Goal: Information Seeking & Learning: Compare options

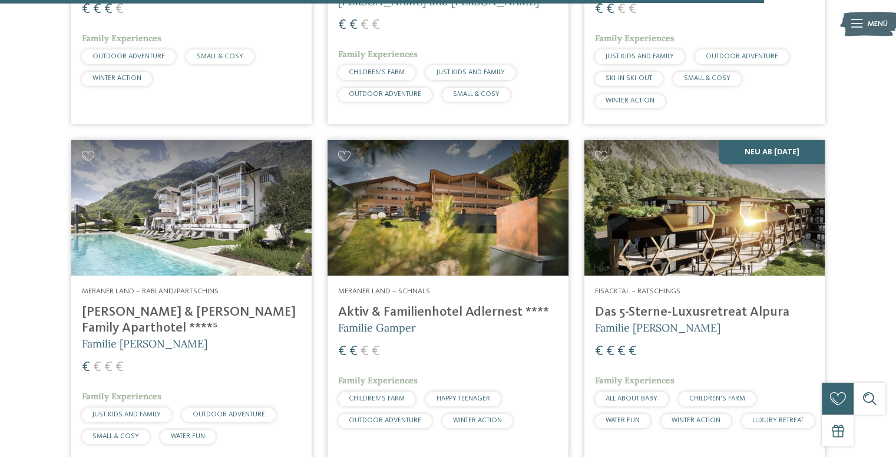
scroll to position [3136, 0]
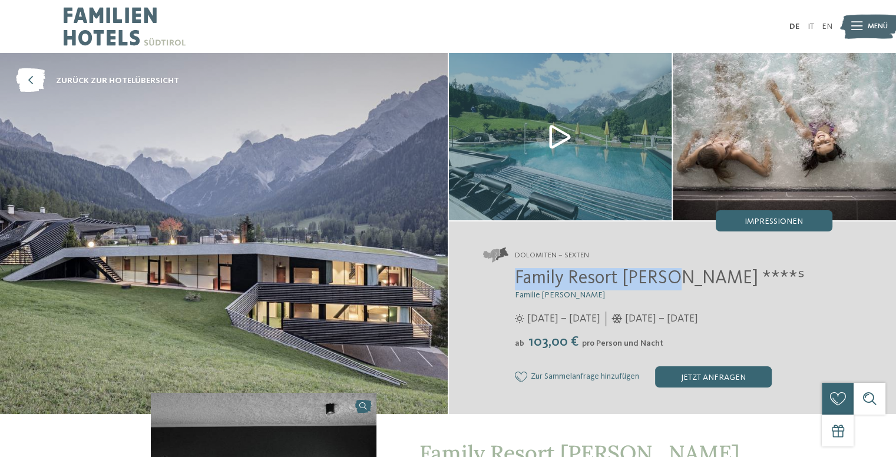
drag, startPoint x: 651, startPoint y: 279, endPoint x: 510, endPoint y: 274, distance: 141.5
click at [510, 274] on div "Family Resort Rainer ****ˢ Familie Rainer 25.05. – 12.10.2025 ab" at bounding box center [657, 328] width 349 height 120
copy span "Family Resort Rainer"
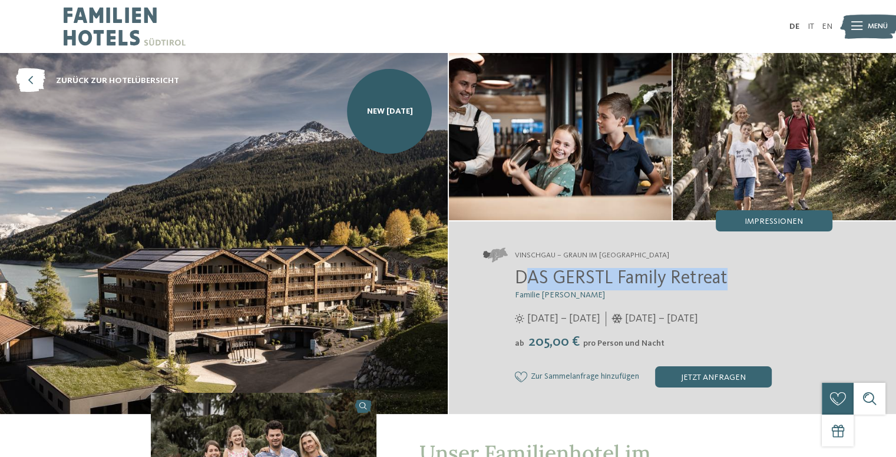
drag, startPoint x: 0, startPoint y: 0, endPoint x: 516, endPoint y: 276, distance: 585.6
click at [516, 276] on h2 "DAS GERSTL Family Retreat" at bounding box center [674, 279] width 318 height 22
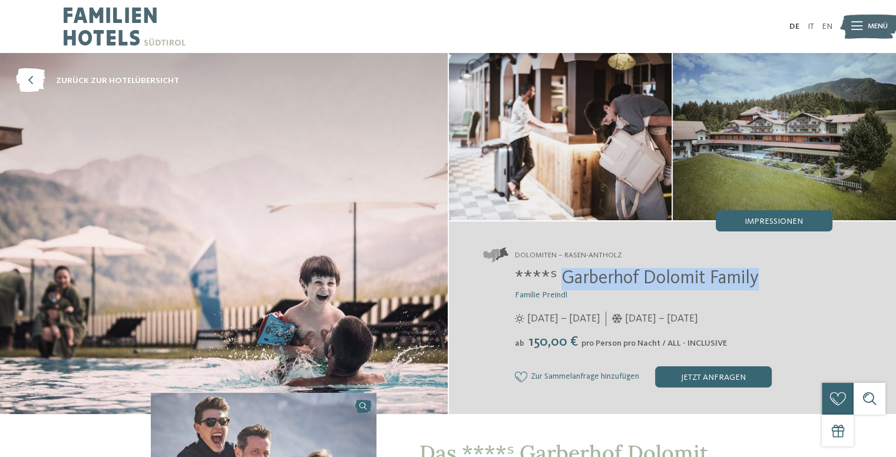
click at [563, 277] on h2 "****ˢ Garberhof Dolomit Family" at bounding box center [674, 279] width 318 height 22
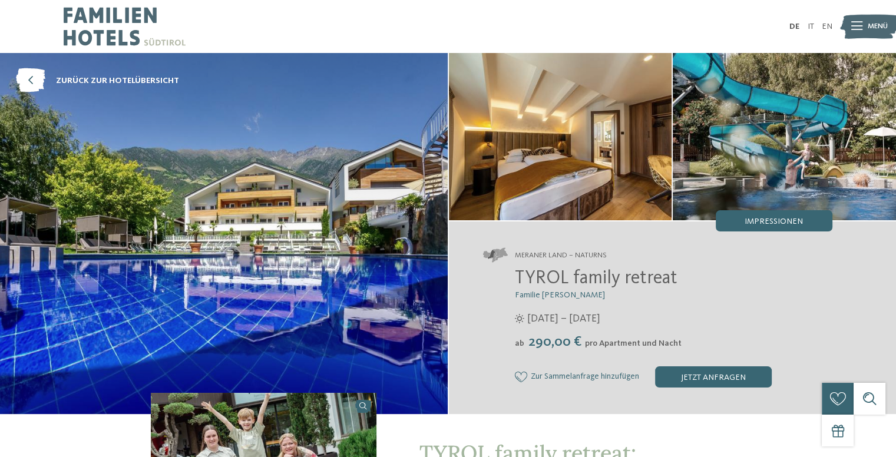
drag, startPoint x: 667, startPoint y: 281, endPoint x: 519, endPoint y: 273, distance: 148.1
click at [519, 273] on h2 "TYROL family retreat" at bounding box center [674, 279] width 318 height 22
copy span "TYROL family retreat"
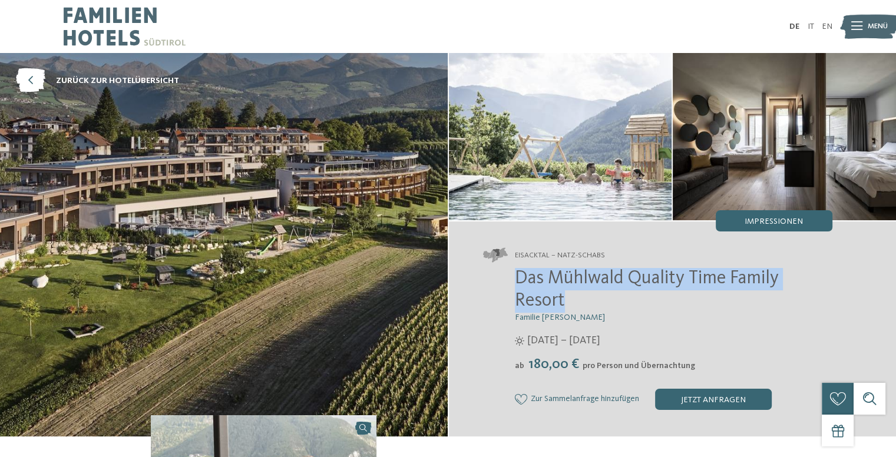
drag, startPoint x: 563, startPoint y: 298, endPoint x: 520, endPoint y: 278, distance: 47.5
click at [520, 278] on h2 "Das Mühlwald Quality Time Family Resort" at bounding box center [674, 290] width 318 height 45
copy span "Das Mühlwald Quality Time Family Resort"
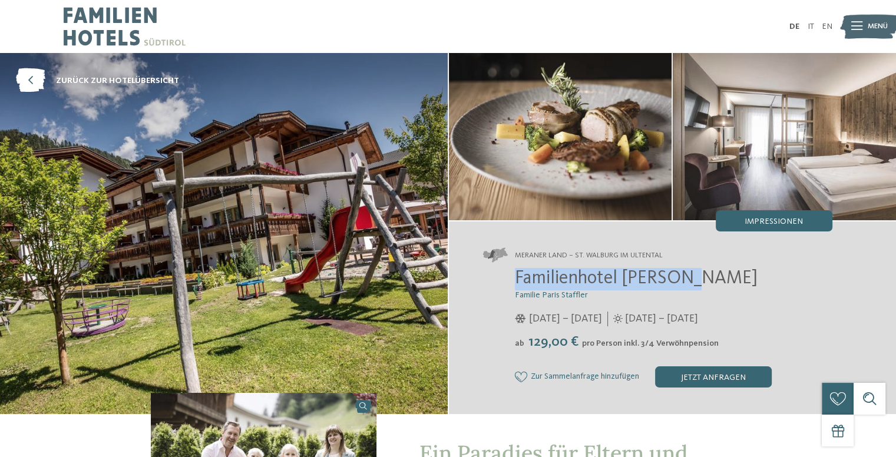
drag, startPoint x: 685, startPoint y: 279, endPoint x: 517, endPoint y: 281, distance: 168.6
click at [517, 281] on h2 "Familienhotel Viktoria" at bounding box center [674, 279] width 318 height 22
copy span "Familienhotel Viktoria"
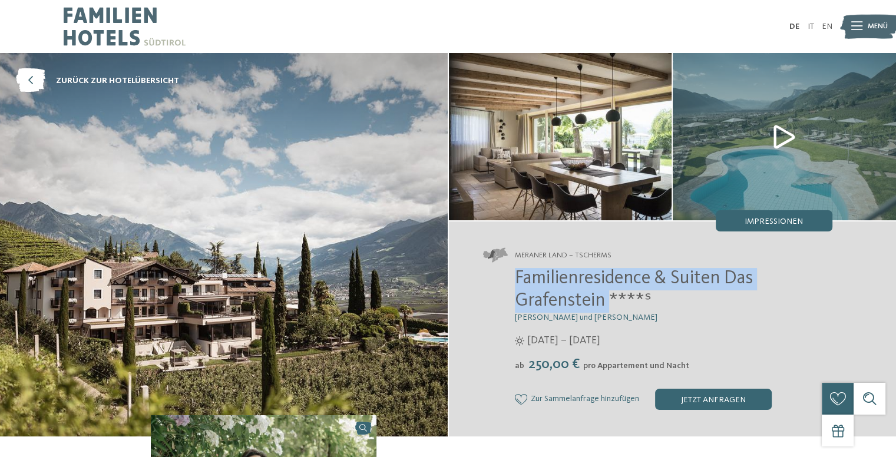
drag, startPoint x: 0, startPoint y: 0, endPoint x: 516, endPoint y: 272, distance: 583.7
click at [516, 272] on span "Familienresidence & Suiten Das Grafenstein ****ˢ" at bounding box center [634, 289] width 238 height 41
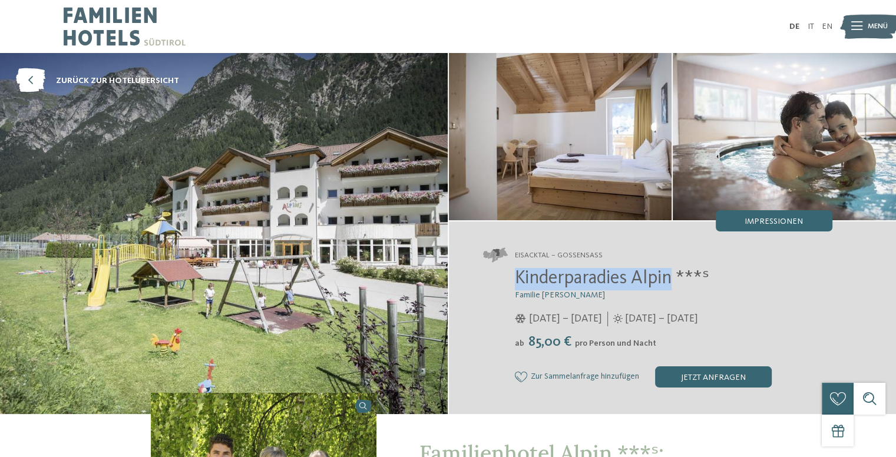
drag, startPoint x: 515, startPoint y: 278, endPoint x: 675, endPoint y: 284, distance: 159.8
click at [675, 284] on span "Kinderparadies Alpin ***ˢ" at bounding box center [612, 278] width 194 height 19
copy span "Kinderparadies Alpin"
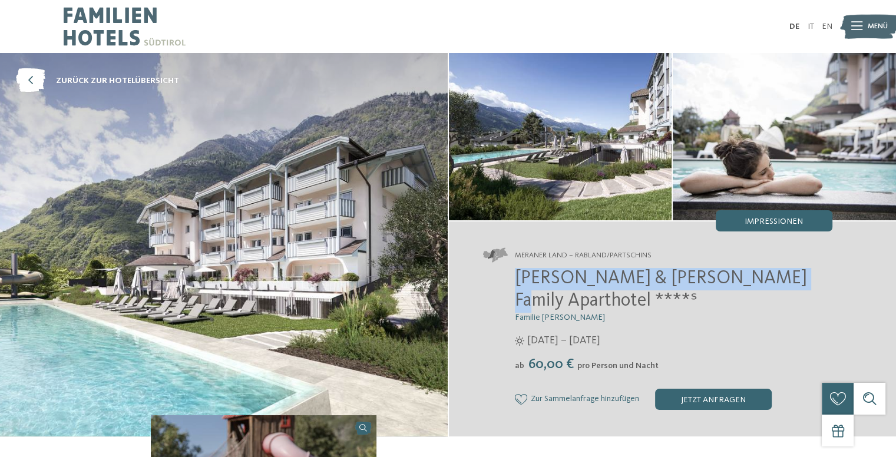
click at [516, 281] on span "Heidi & Edith Family Aparthotel ****ˢ" at bounding box center [661, 289] width 292 height 41
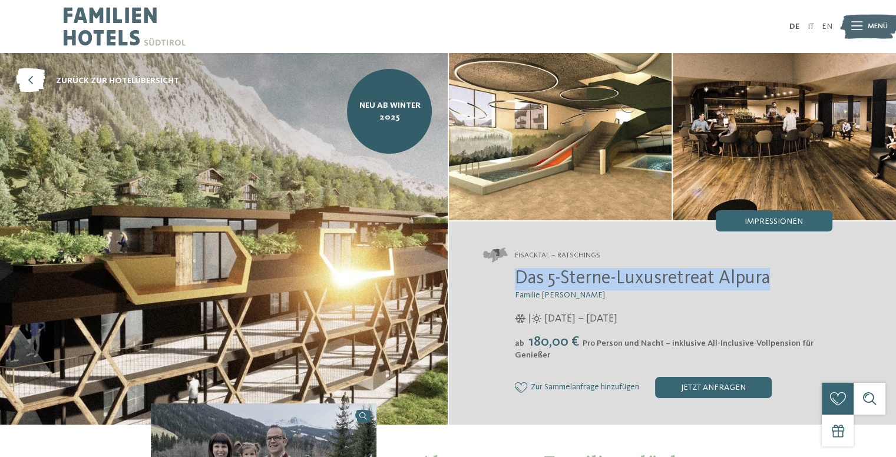
drag, startPoint x: 766, startPoint y: 279, endPoint x: 519, endPoint y: 272, distance: 247.6
click at [519, 272] on span "Das 5-Sterne-Luxusretreat Alpura" at bounding box center [642, 278] width 255 height 19
copy span "Das 5-Sterne-Luxusretreat Alpura"
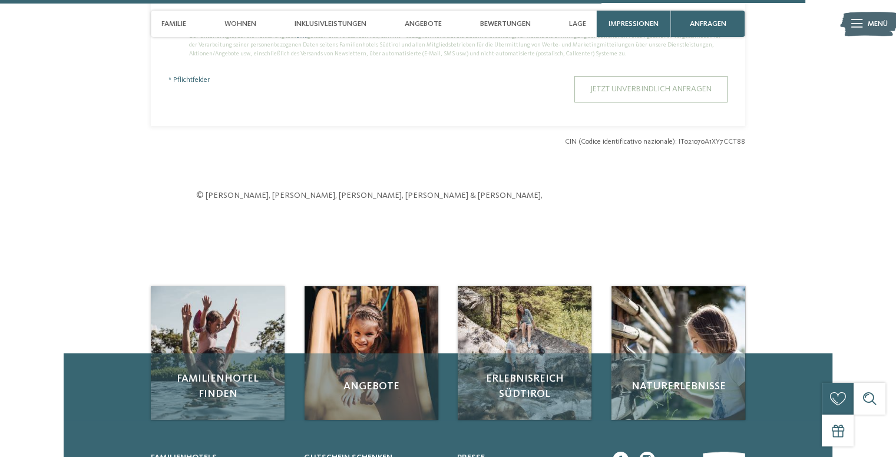
scroll to position [3634, 0]
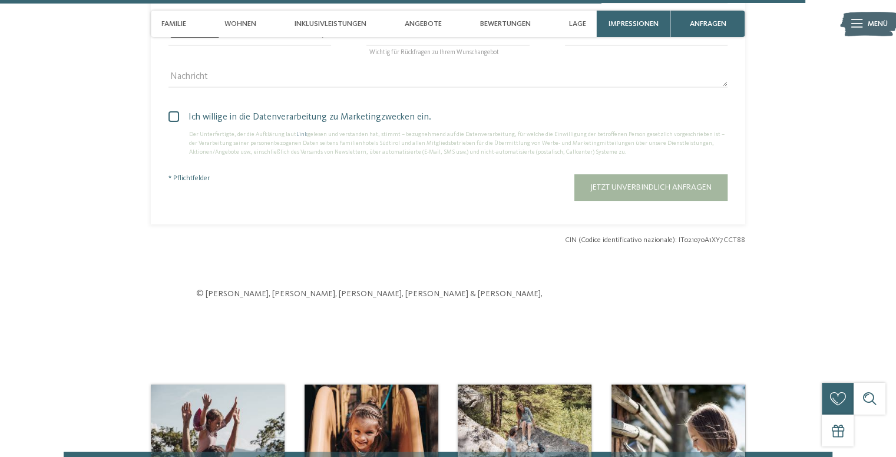
drag, startPoint x: 674, startPoint y: 165, endPoint x: 669, endPoint y: 162, distance: 6.1
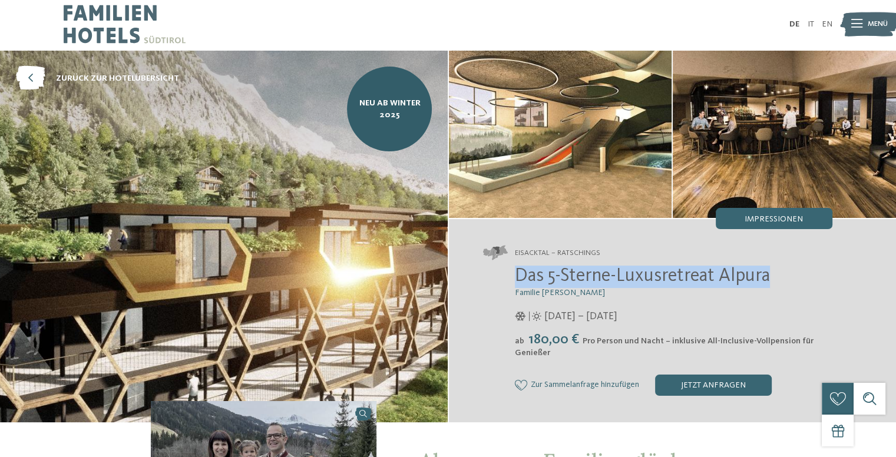
scroll to position [0, 0]
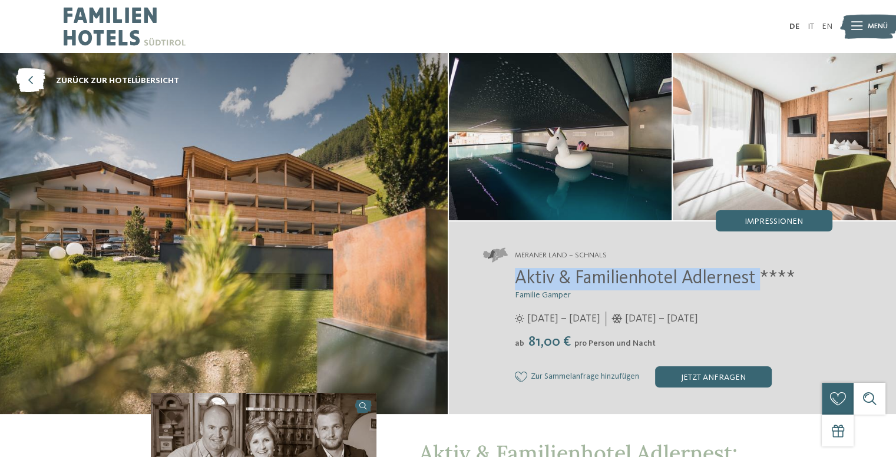
drag, startPoint x: 763, startPoint y: 274, endPoint x: 507, endPoint y: 275, distance: 255.8
click at [507, 275] on div "Aktiv & Familienhotel Adlernest **** Familie Gamper 17.05. – 03.11.2024 ab" at bounding box center [657, 328] width 349 height 120
copy span "Aktiv & Familienhotel Adlernest"
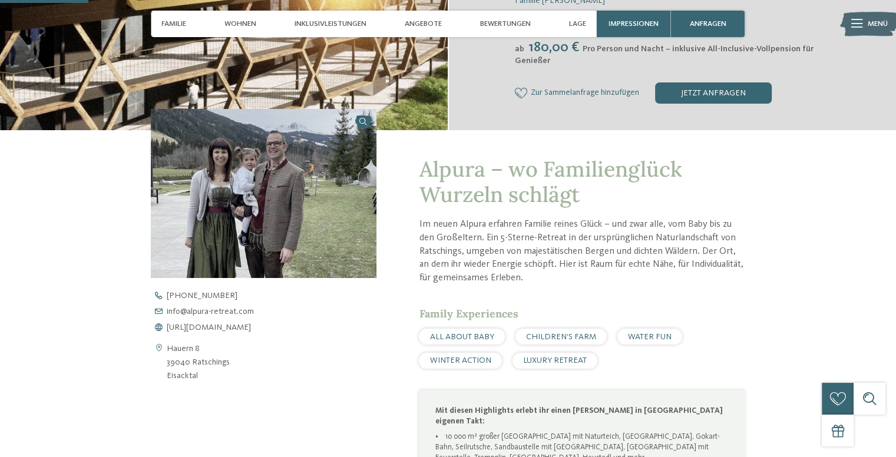
scroll to position [393, 0]
